Goal: Use online tool/utility: Utilize a website feature to perform a specific function

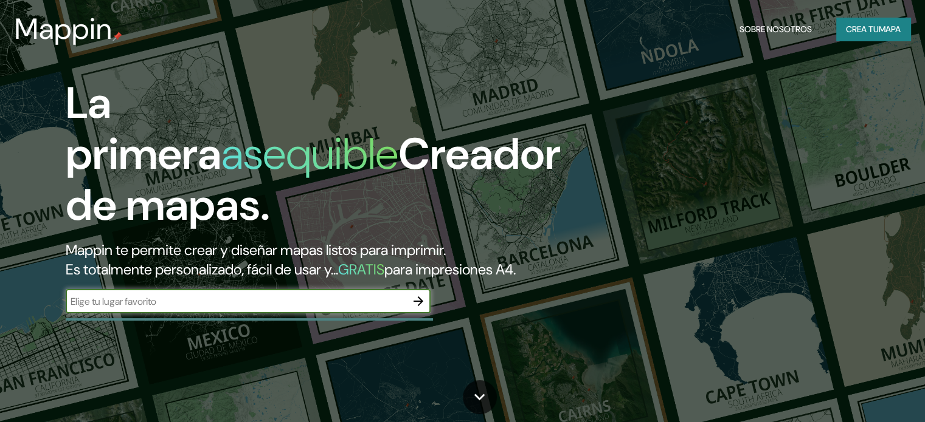
click at [284, 247] on font "Mappin te permite crear y diseñar mapas listos para imprimir." at bounding box center [256, 250] width 380 height 19
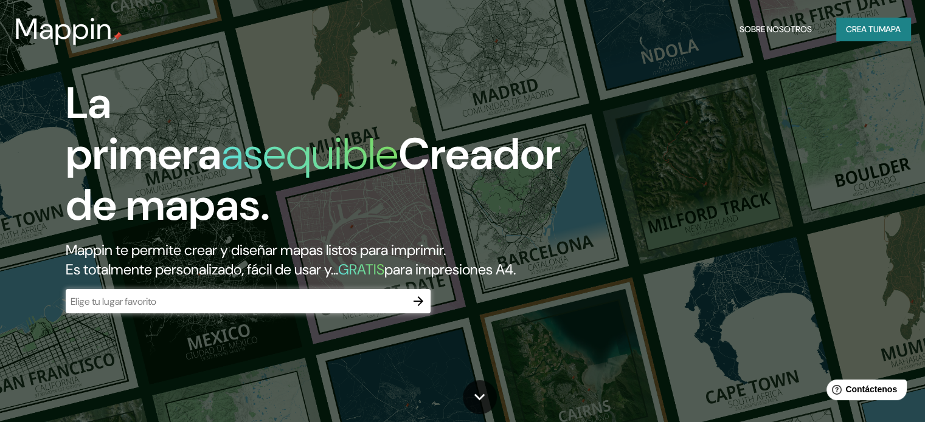
click at [188, 309] on input "text" at bounding box center [236, 302] width 340 height 14
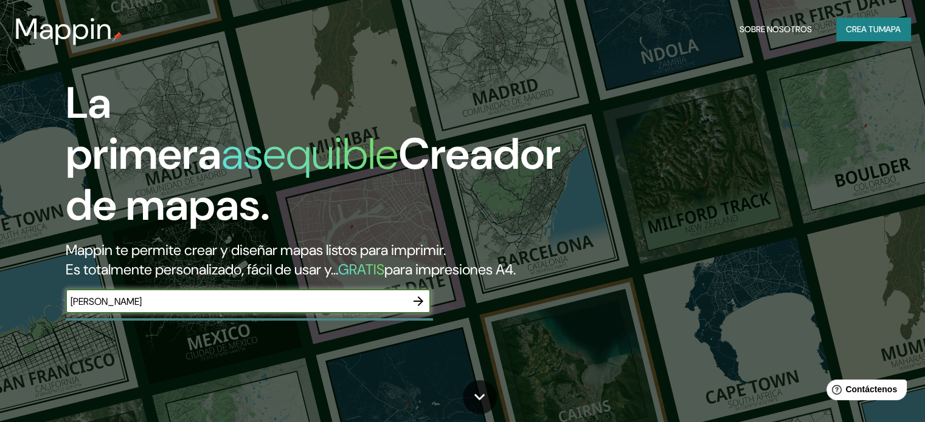
type input "[PERSON_NAME]"
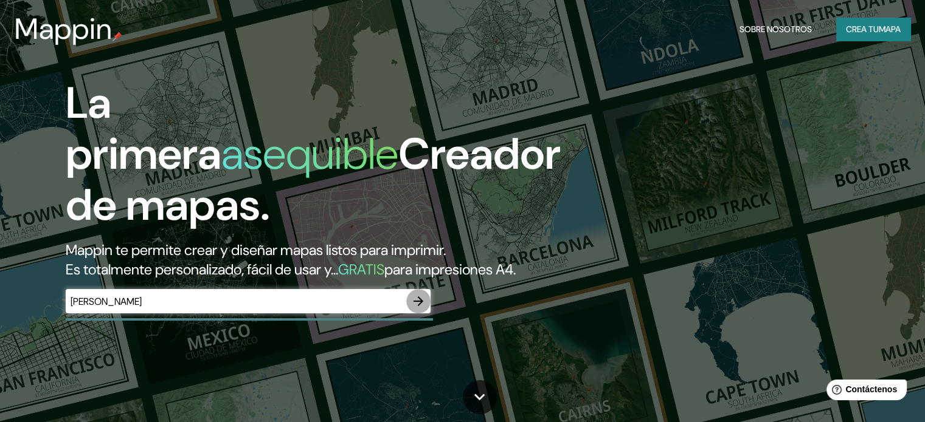
click at [413, 309] on icon "button" at bounding box center [418, 301] width 15 height 15
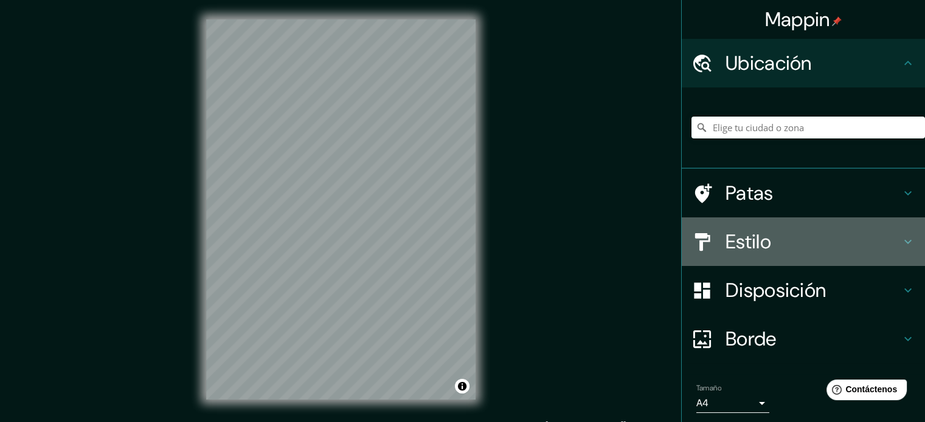
click at [876, 238] on h4 "Estilo" at bounding box center [812, 242] width 175 height 24
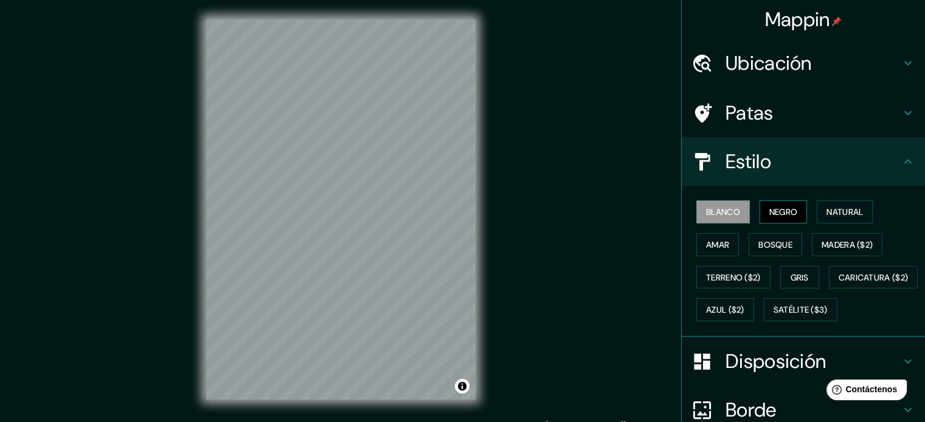
click at [769, 214] on font "Negro" at bounding box center [783, 212] width 29 height 11
click at [845, 209] on font "Natural" at bounding box center [844, 212] width 36 height 11
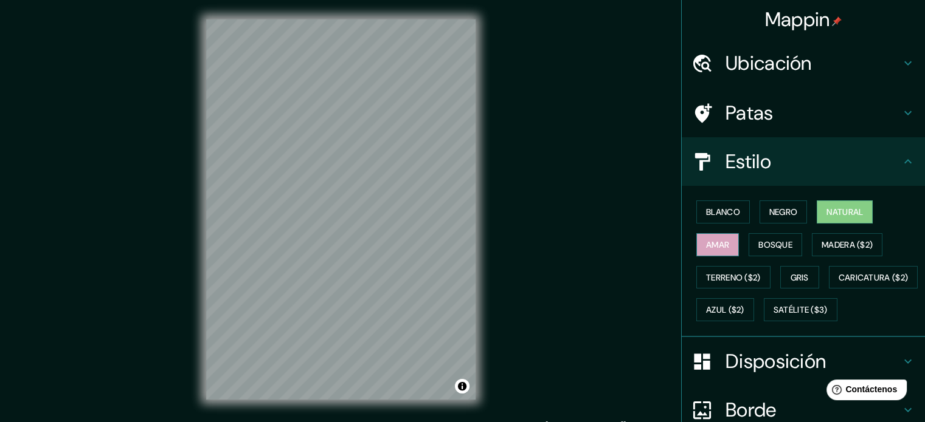
click at [722, 240] on button "Amar" at bounding box center [717, 244] width 43 height 23
click at [782, 241] on font "Bosque" at bounding box center [775, 245] width 34 height 11
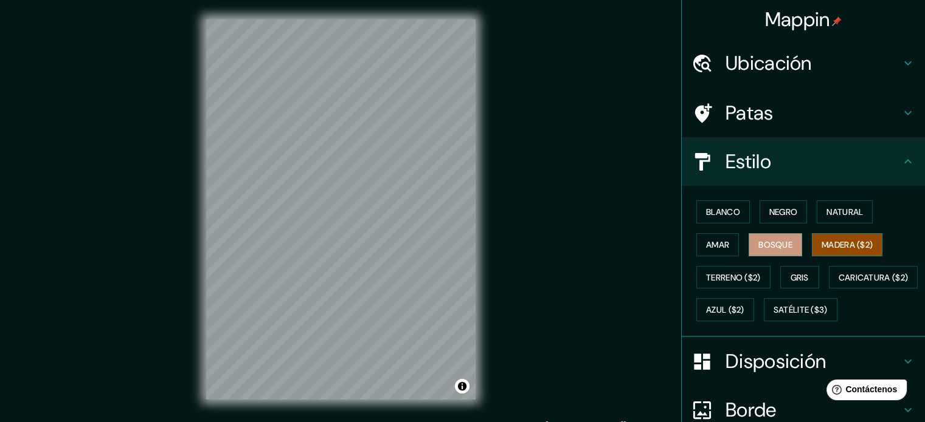
click at [849, 241] on font "Madera ($2)" at bounding box center [846, 245] width 51 height 11
click at [714, 274] on font "Terreno ($2)" at bounding box center [733, 277] width 55 height 11
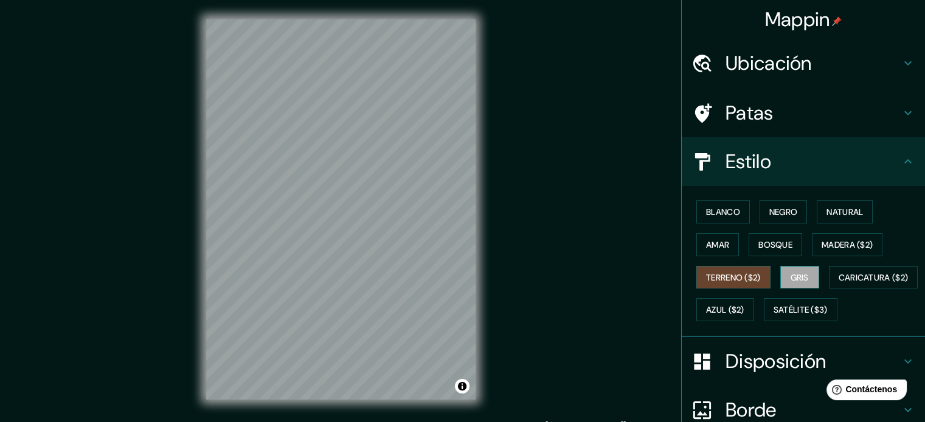
click at [800, 272] on font "Gris" at bounding box center [799, 277] width 18 height 11
click at [720, 203] on button "Blanco" at bounding box center [722, 212] width 53 height 23
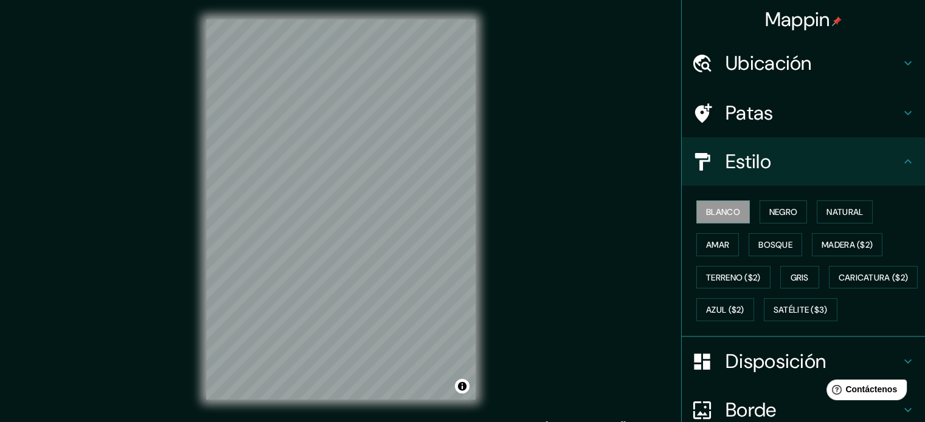
click at [441, 0] on html "Mappin Ubicación Patas Estilo Blanco Negro Natural [PERSON_NAME] ($2) Terreno (…" at bounding box center [462, 211] width 925 height 422
